Goal: Navigation & Orientation: Understand site structure

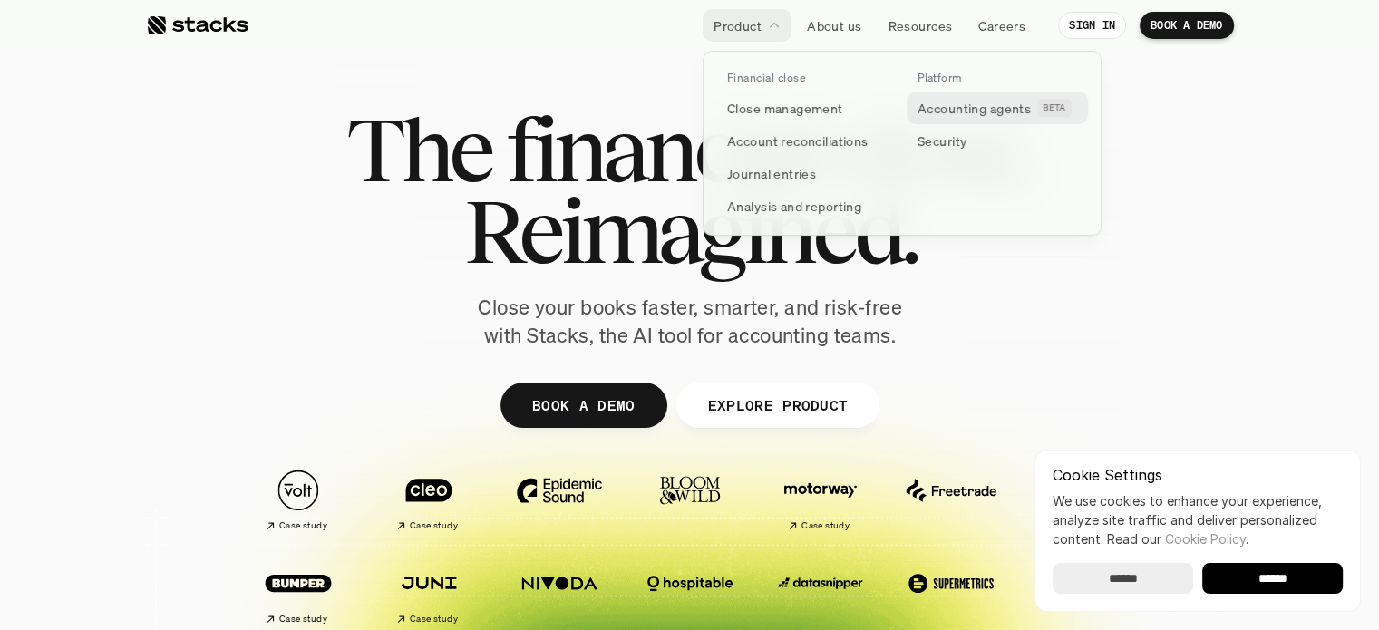
click at [957, 108] on p "Accounting agents" at bounding box center [973, 108] width 113 height 19
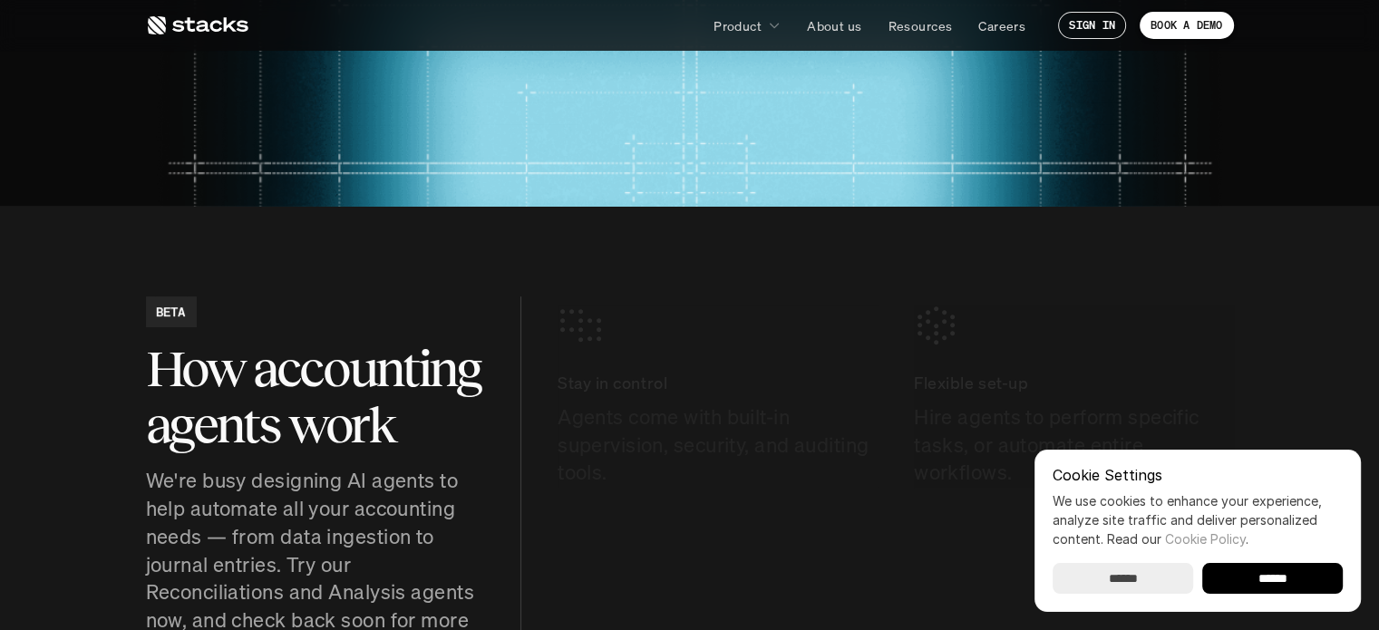
scroll to position [816, 0]
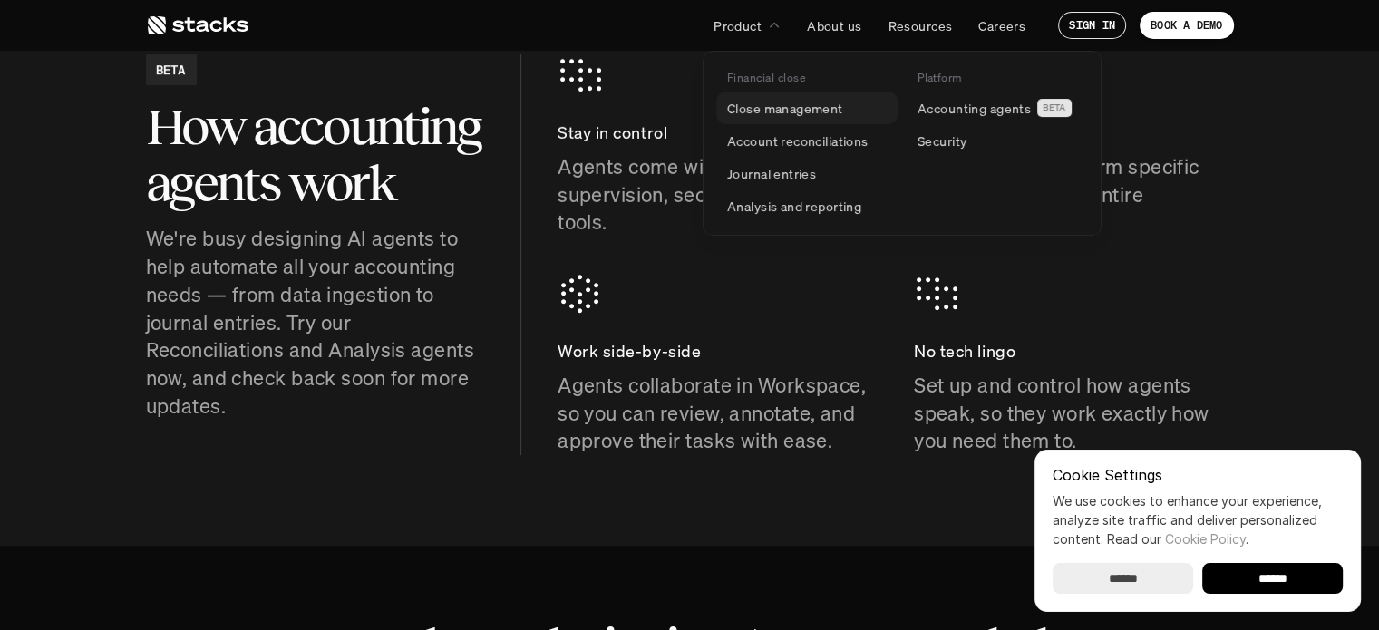
click at [737, 101] on p "Close management" at bounding box center [785, 108] width 116 height 19
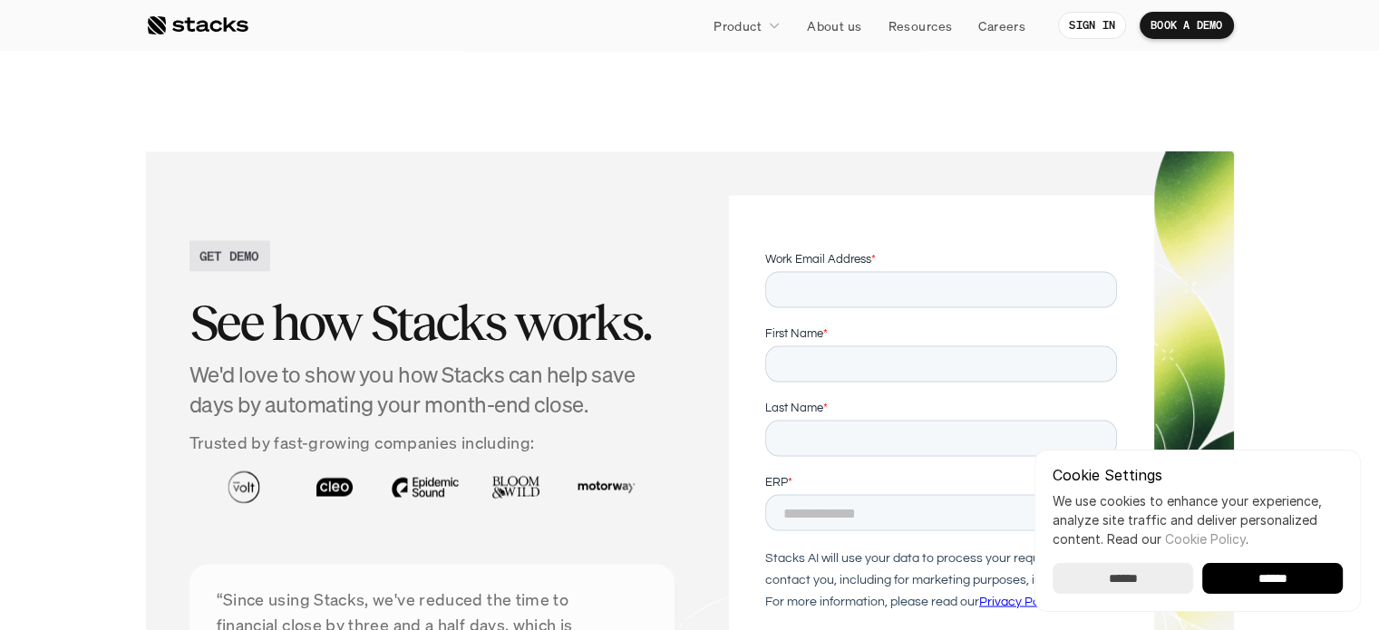
scroll to position [3354, 0]
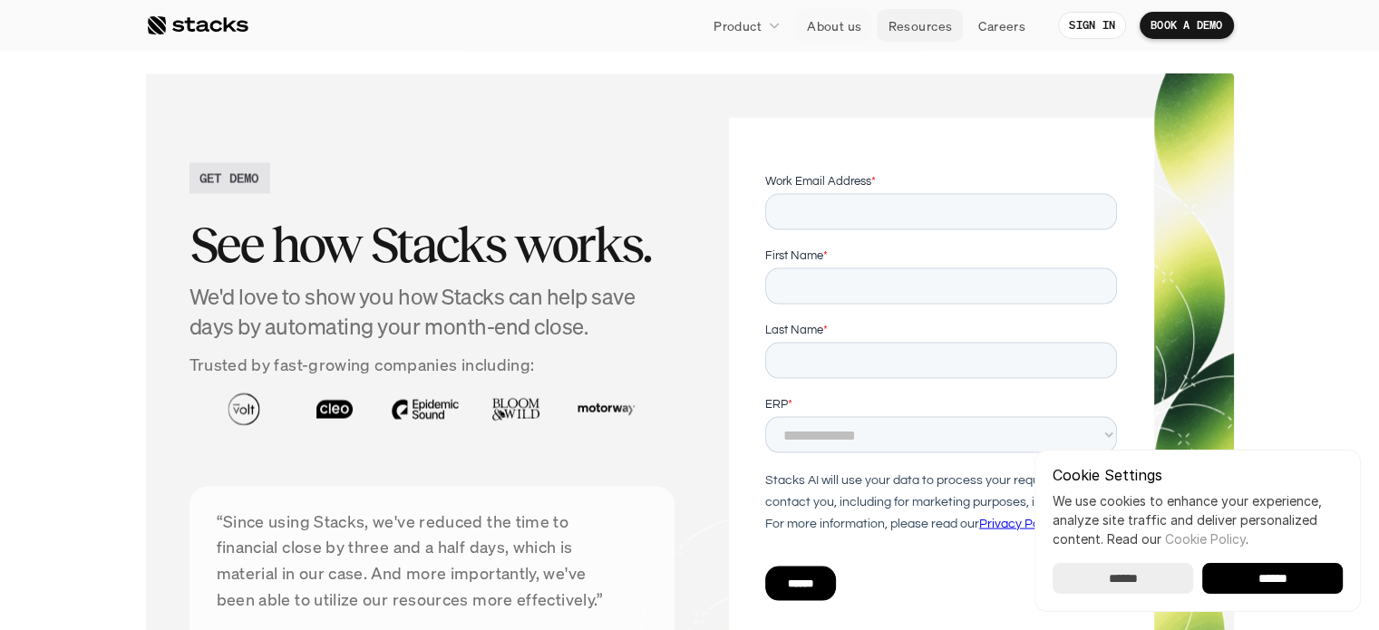
click at [822, 25] on p "About us" at bounding box center [834, 25] width 54 height 19
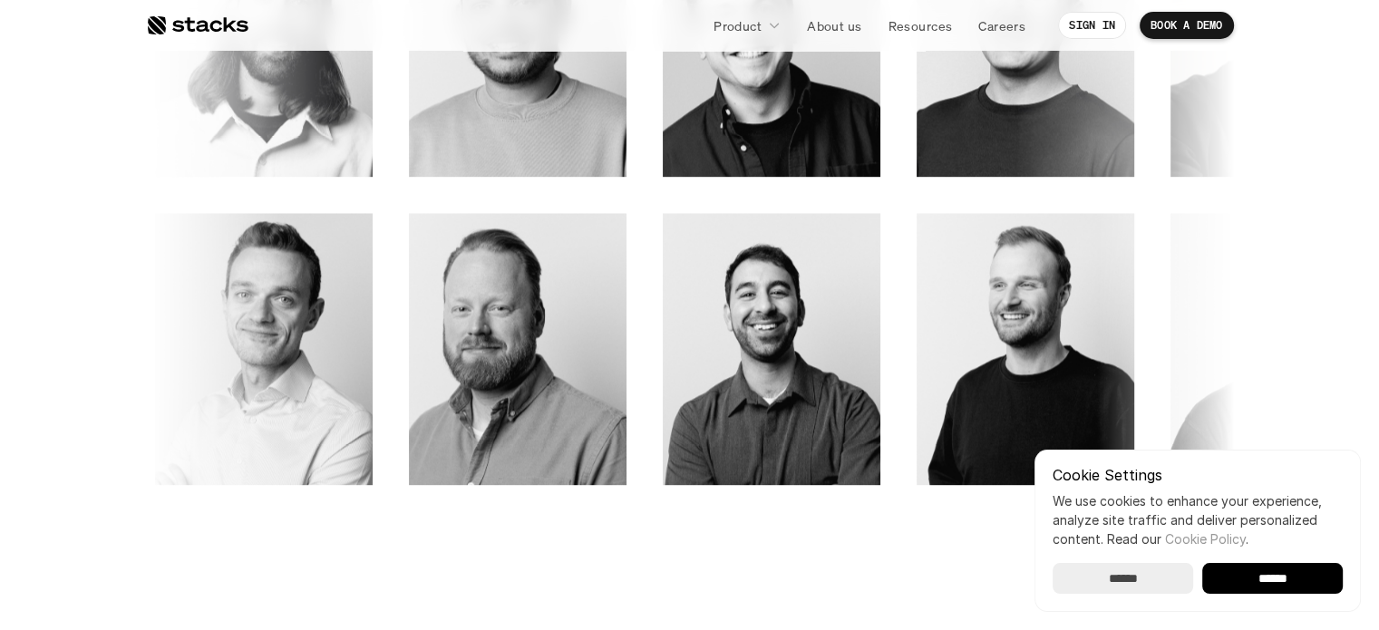
scroll to position [3082, 0]
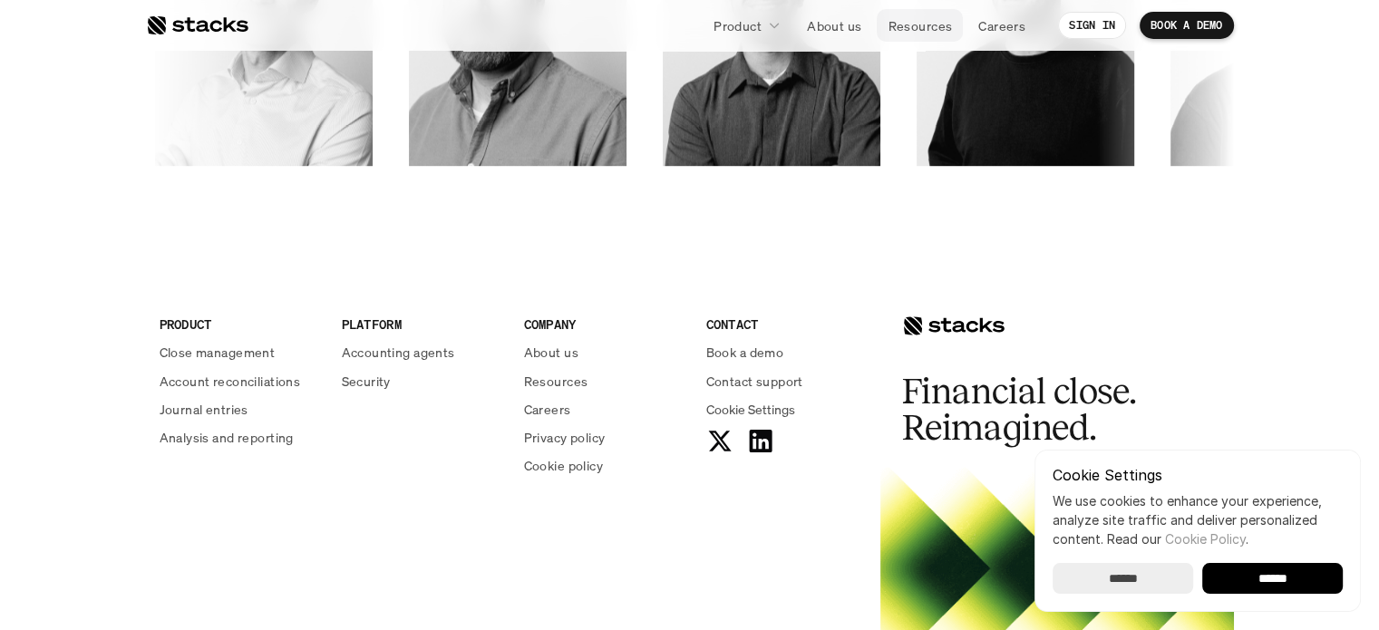
click at [934, 21] on p "Resources" at bounding box center [919, 25] width 64 height 19
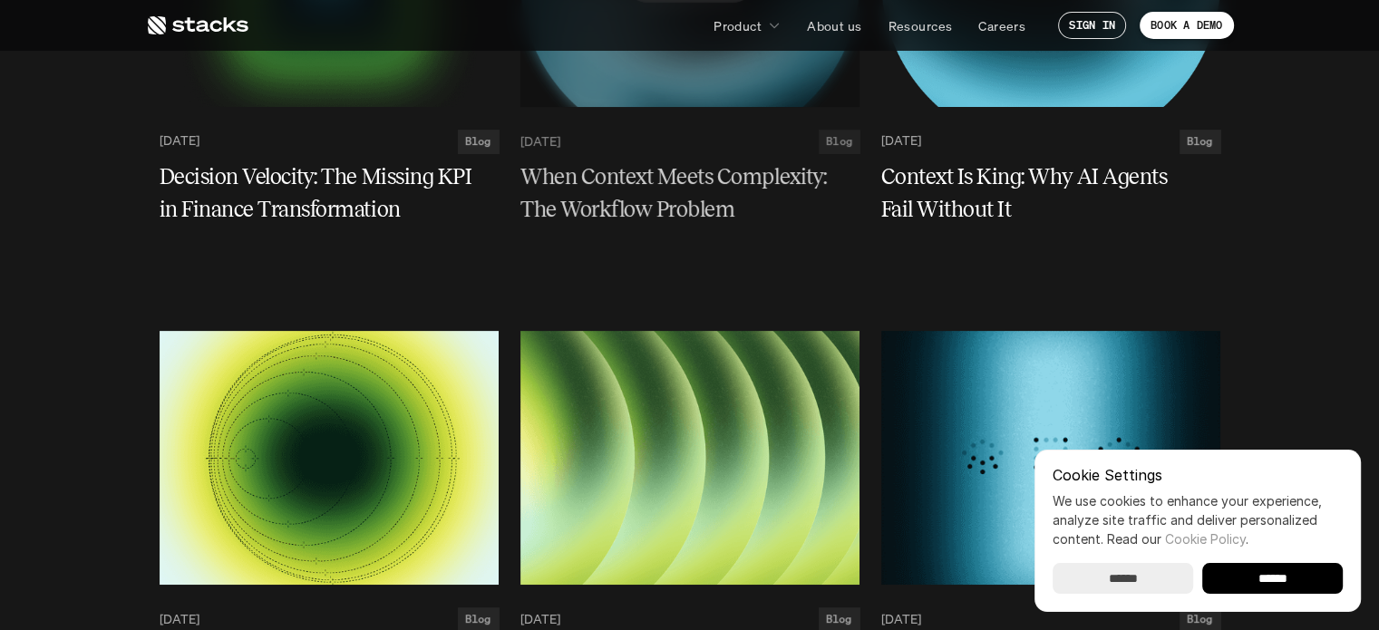
scroll to position [725, 0]
